Goal: Navigation & Orientation: Find specific page/section

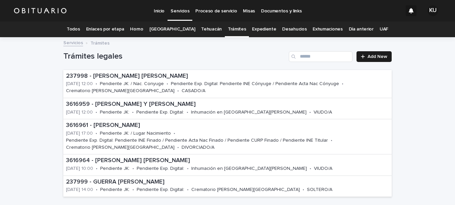
click at [80, 29] on link "Todos" at bounding box center [73, 29] width 13 height 16
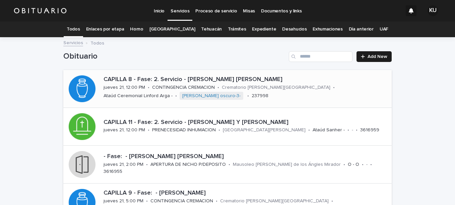
scroll to position [67, 0]
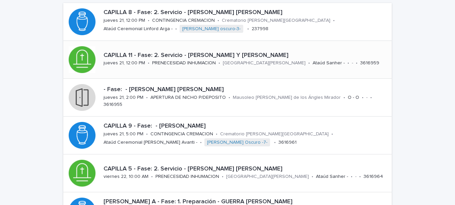
click at [216, 56] on p "CAPILLA 11 - Fase: 2. Servicio - [PERSON_NAME] Y [PERSON_NAME]" at bounding box center [245, 55] width 285 height 7
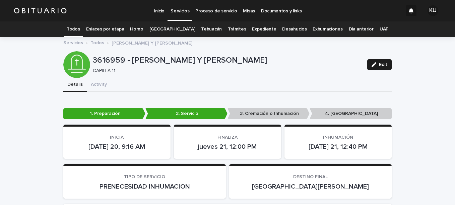
click at [78, 27] on link "Todos" at bounding box center [73, 29] width 13 height 16
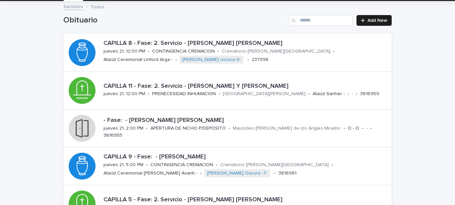
scroll to position [33, 0]
